Goal: Share content: Share content

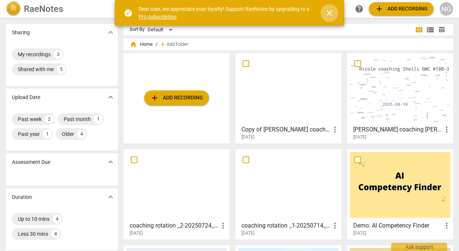
click at [329, 11] on span "close" at bounding box center [329, 13] width 9 height 9
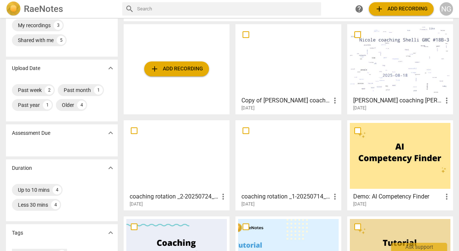
scroll to position [75, 0]
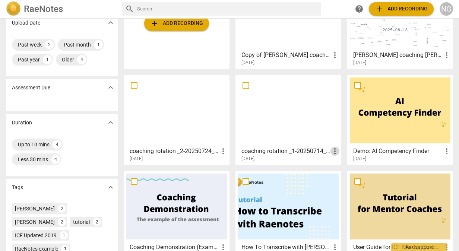
click at [333, 151] on span "more_vert" at bounding box center [334, 151] width 9 height 9
click at [306, 126] on div at bounding box center [229, 125] width 459 height 251
click at [303, 116] on div at bounding box center [288, 110] width 101 height 66
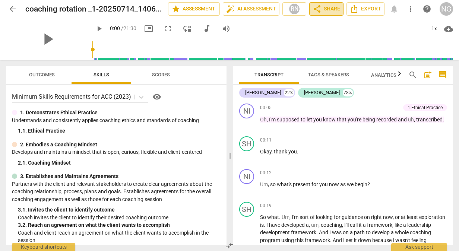
click at [325, 10] on span "share Share" at bounding box center [327, 8] width 28 height 9
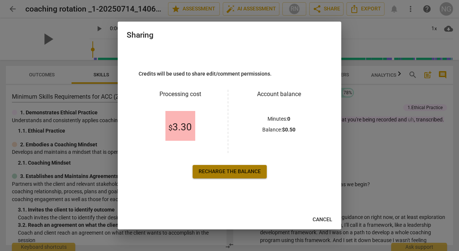
click at [216, 171] on span "Recharge the balance" at bounding box center [230, 171] width 62 height 7
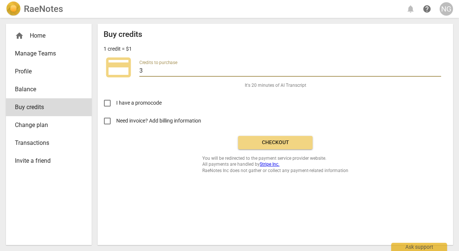
drag, startPoint x: 147, startPoint y: 72, endPoint x: 123, endPoint y: 72, distance: 23.8
click at [123, 72] on div "credit_card Credits to purchase 3" at bounding box center [276, 68] width 344 height 30
type input "20"
click at [232, 108] on div "I have a promocode" at bounding box center [276, 100] width 344 height 23
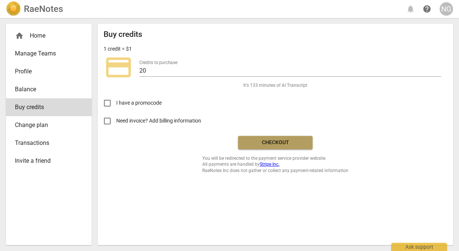
click at [262, 138] on button "Checkout" at bounding box center [275, 142] width 75 height 13
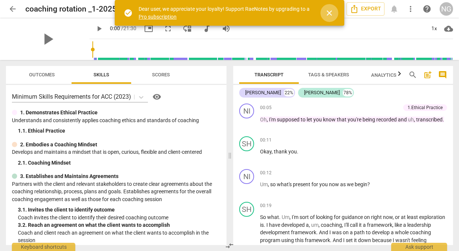
click at [329, 14] on span "close" at bounding box center [329, 13] width 9 height 9
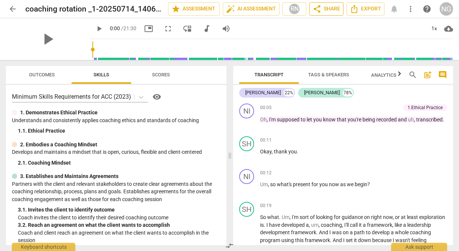
click at [326, 8] on span "share Share" at bounding box center [327, 8] width 28 height 9
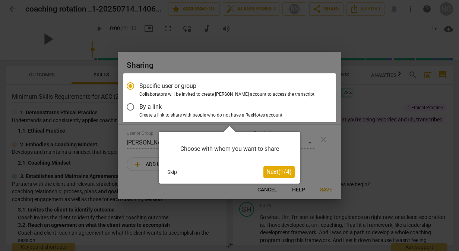
click at [273, 168] on button "Next ( 1 / 4 )" at bounding box center [278, 172] width 31 height 12
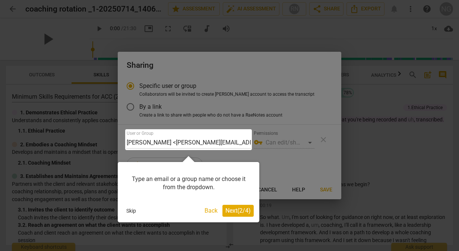
click at [174, 183] on div "Type an email or a group name or choose it from the dropdown." at bounding box center [188, 184] width 130 height 32
click at [227, 210] on span "Next ( 2 / 4 )" at bounding box center [237, 210] width 25 height 7
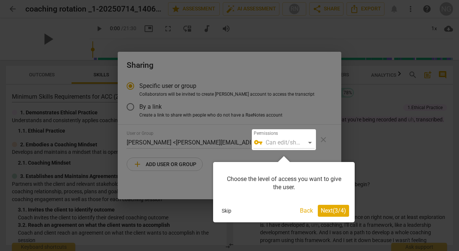
click at [308, 143] on div at bounding box center [284, 139] width 64 height 21
click at [285, 141] on div at bounding box center [284, 139] width 64 height 21
click at [327, 212] on span "Next ( 3 / 4 )" at bounding box center [333, 210] width 25 height 7
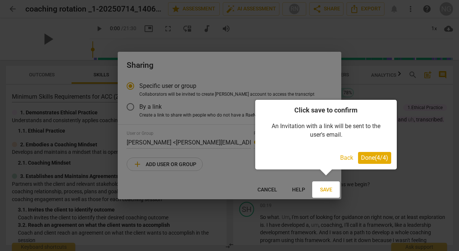
click at [379, 157] on span "Done ( 4 / 4 )" at bounding box center [374, 157] width 27 height 7
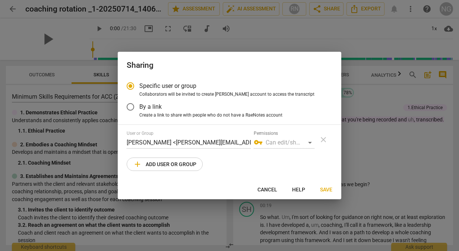
click at [308, 146] on div "vpn_key Can edit/share" at bounding box center [284, 143] width 61 height 12
click at [309, 142] on div "vpn_key Can edit/share" at bounding box center [284, 143] width 61 height 12
click at [279, 142] on div "vpn_key Can edit/share" at bounding box center [284, 143] width 61 height 12
click at [183, 160] on span "add Add user or group" at bounding box center [164, 164] width 63 height 9
radio input "false"
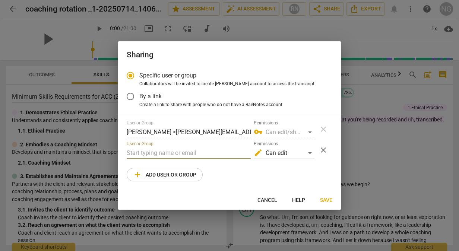
click at [182, 154] on input "text" at bounding box center [189, 153] width 124 height 12
drag, startPoint x: 168, startPoint y: 151, endPoint x: 95, endPoint y: 147, distance: 72.7
click at [96, 147] on div "Sharing Specific user or group Collaborators will be invited to create RaeNotes…" at bounding box center [229, 125] width 459 height 251
paste input "@[DOMAIN_NAME]"
type input "[PERSON_NAME][EMAIL_ADDRESS][DOMAIN_NAME]"
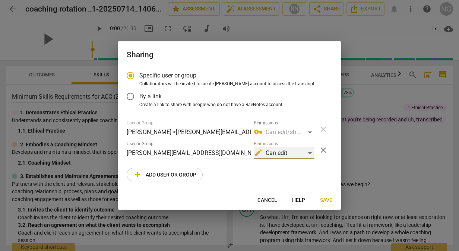
click at [308, 154] on div "edit Can edit" at bounding box center [284, 153] width 61 height 12
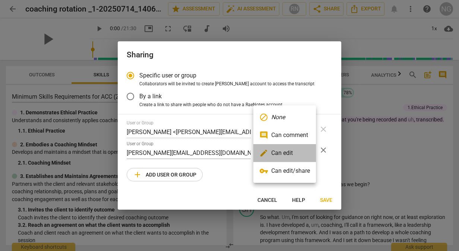
click at [306, 154] on li "edit Can edit" at bounding box center [284, 153] width 63 height 18
radio input "false"
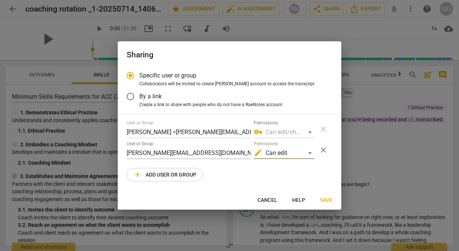
click at [325, 199] on span "Save" at bounding box center [326, 200] width 12 height 7
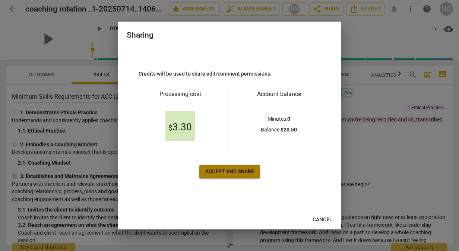
click at [242, 172] on span "Accept and share" at bounding box center [229, 171] width 49 height 7
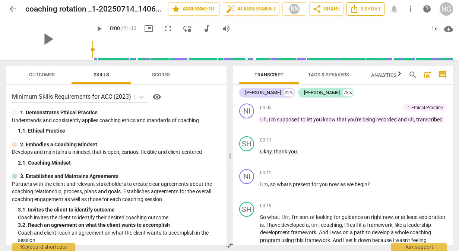
click at [363, 10] on span "Export" at bounding box center [365, 8] width 31 height 9
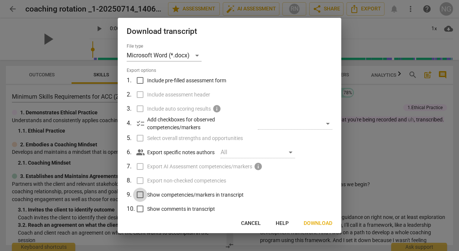
click at [141, 192] on input "Show competencies/markers in transcript" at bounding box center [140, 195] width 14 height 14
checkbox input "true"
click at [316, 221] on span "Download" at bounding box center [318, 223] width 29 height 7
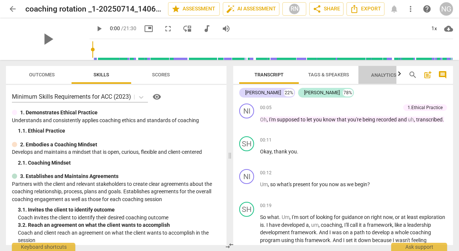
click at [387, 78] on span "Analytics New" at bounding box center [388, 74] width 53 height 11
